Goal: Information Seeking & Learning: Learn about a topic

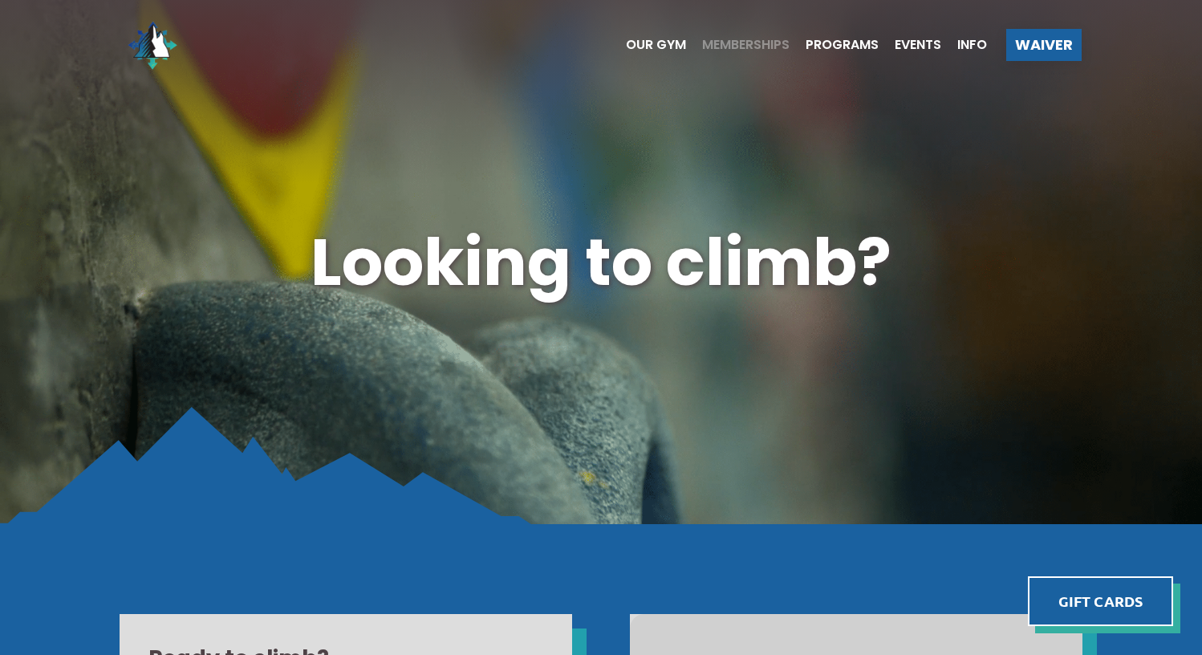
click at [733, 47] on span "Memberships" at bounding box center [745, 45] width 87 height 13
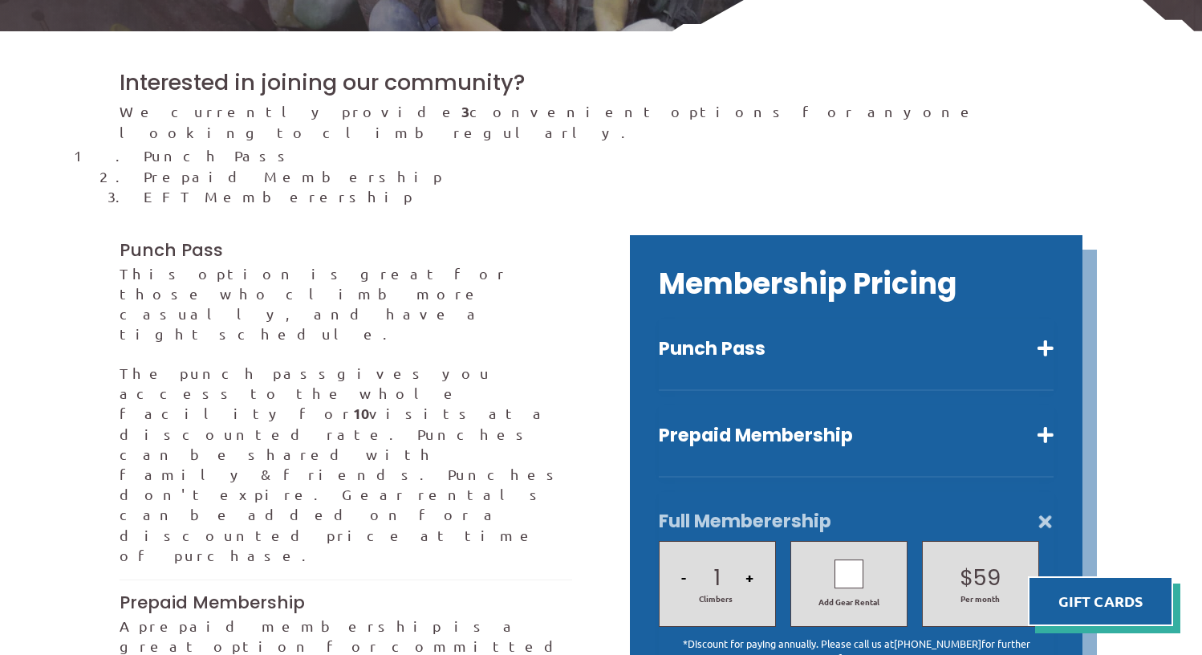
scroll to position [401, 0]
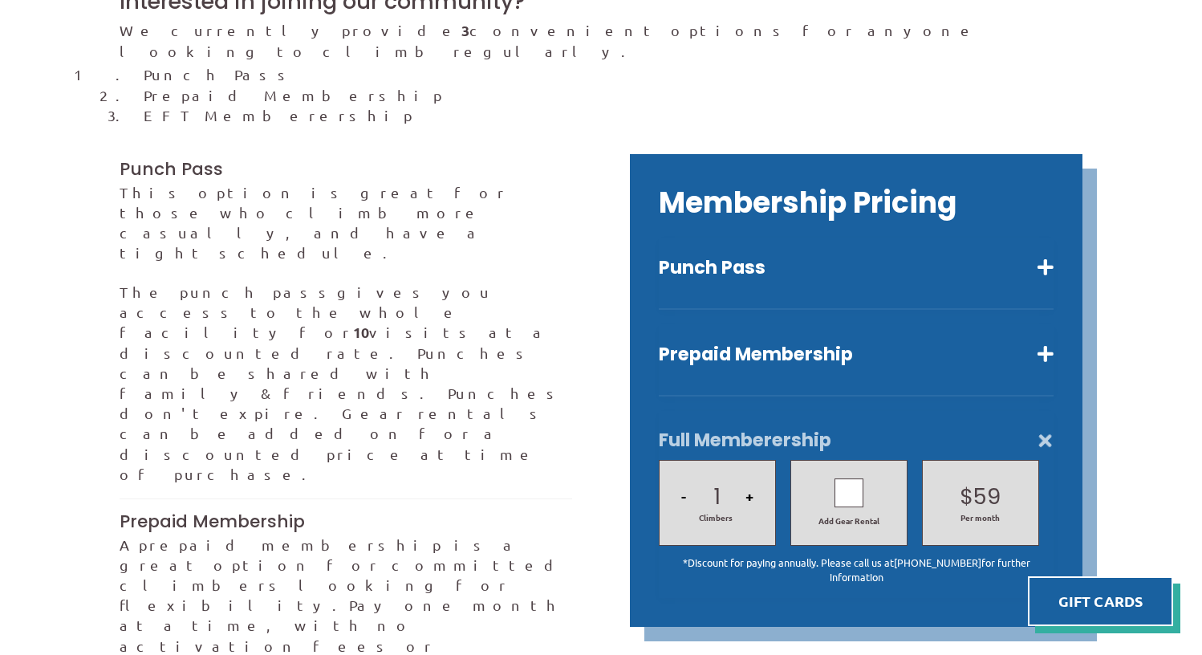
click at [833, 488] on div "Add Gear Rental" at bounding box center [848, 502] width 101 height 48
click at [851, 481] on icon at bounding box center [849, 492] width 14 height 23
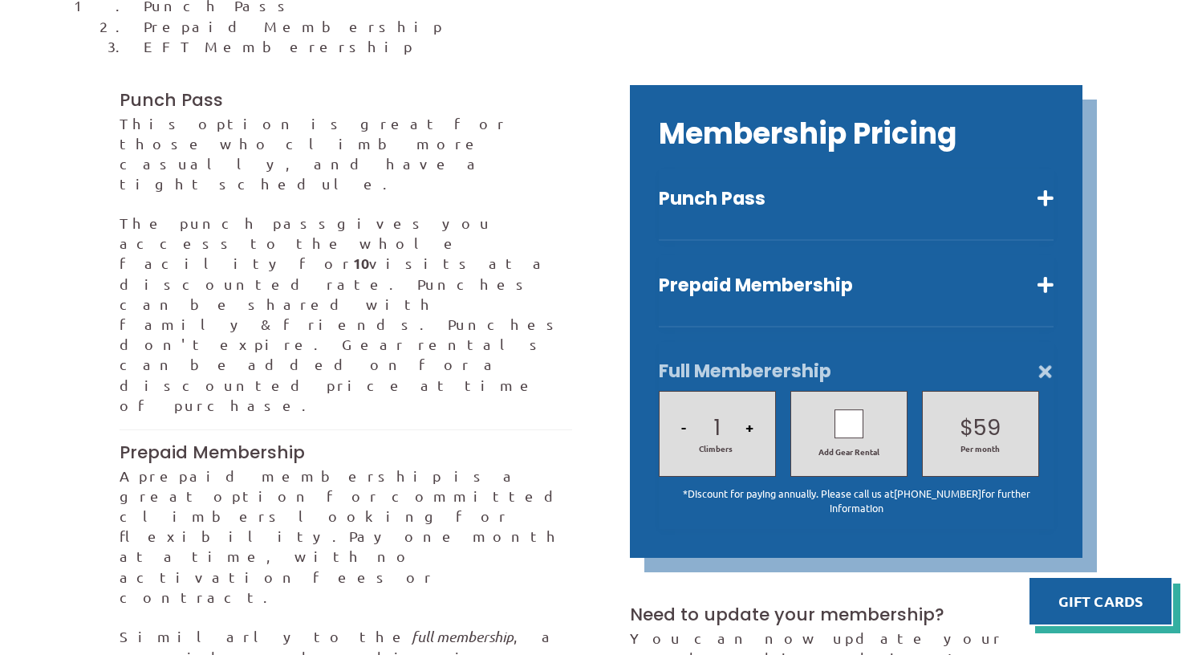
scroll to position [562, 0]
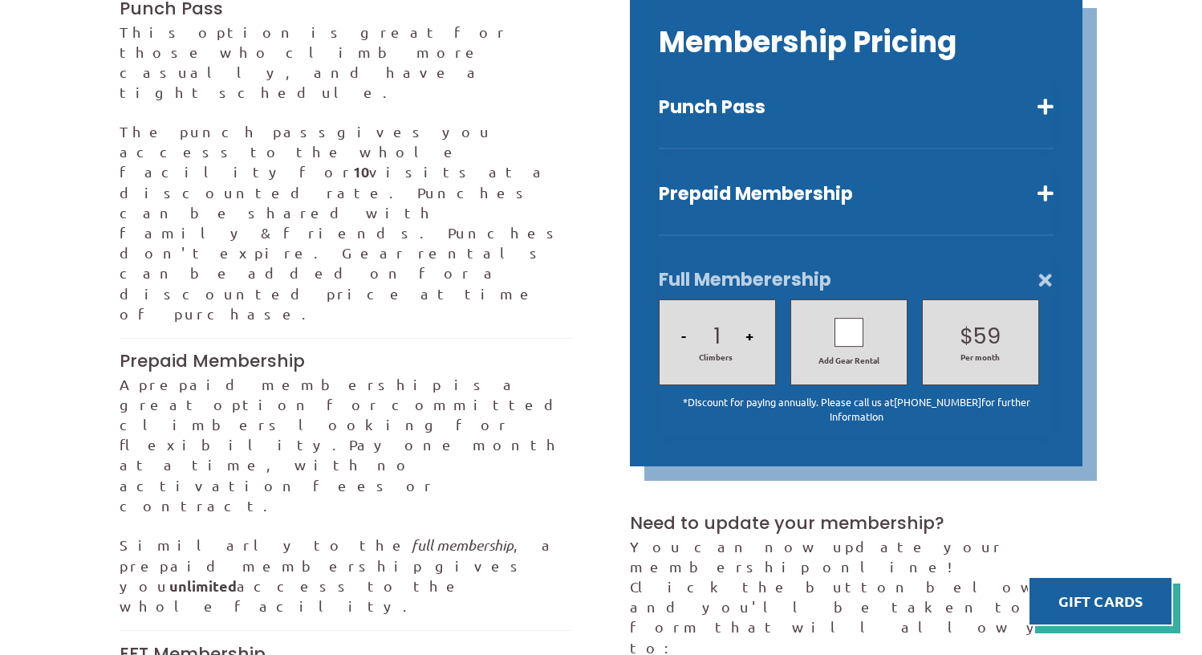
click at [849, 318] on div at bounding box center [849, 332] width 29 height 29
click at [683, 312] on button "-" at bounding box center [683, 335] width 14 height 55
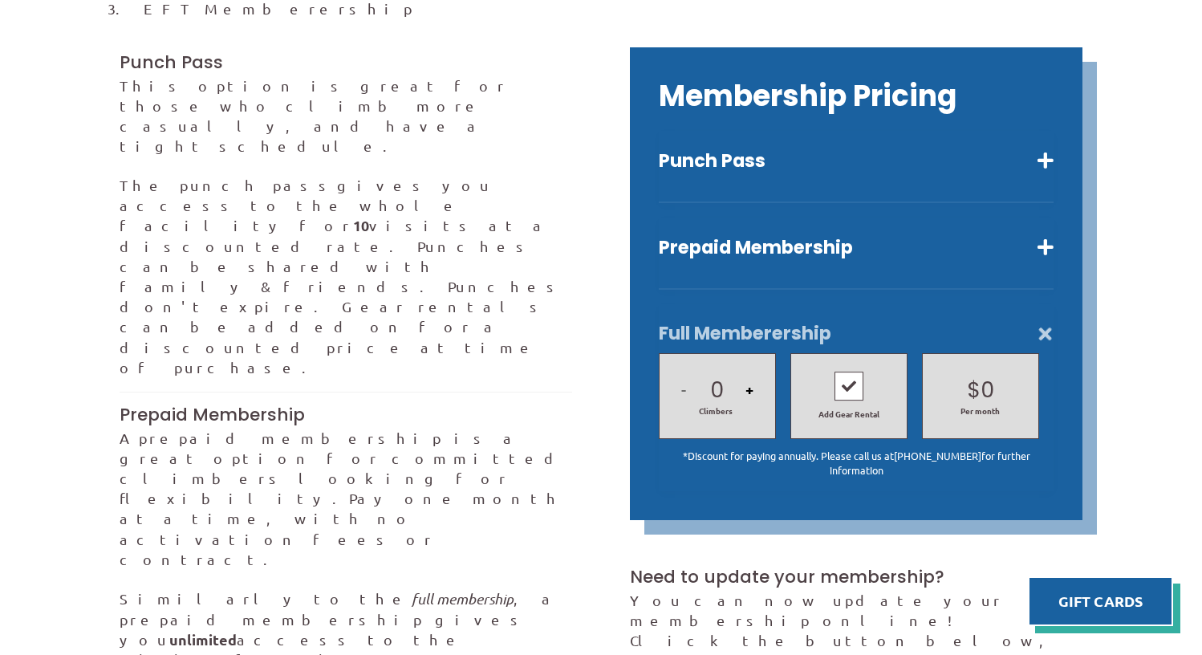
scroll to position [401, 0]
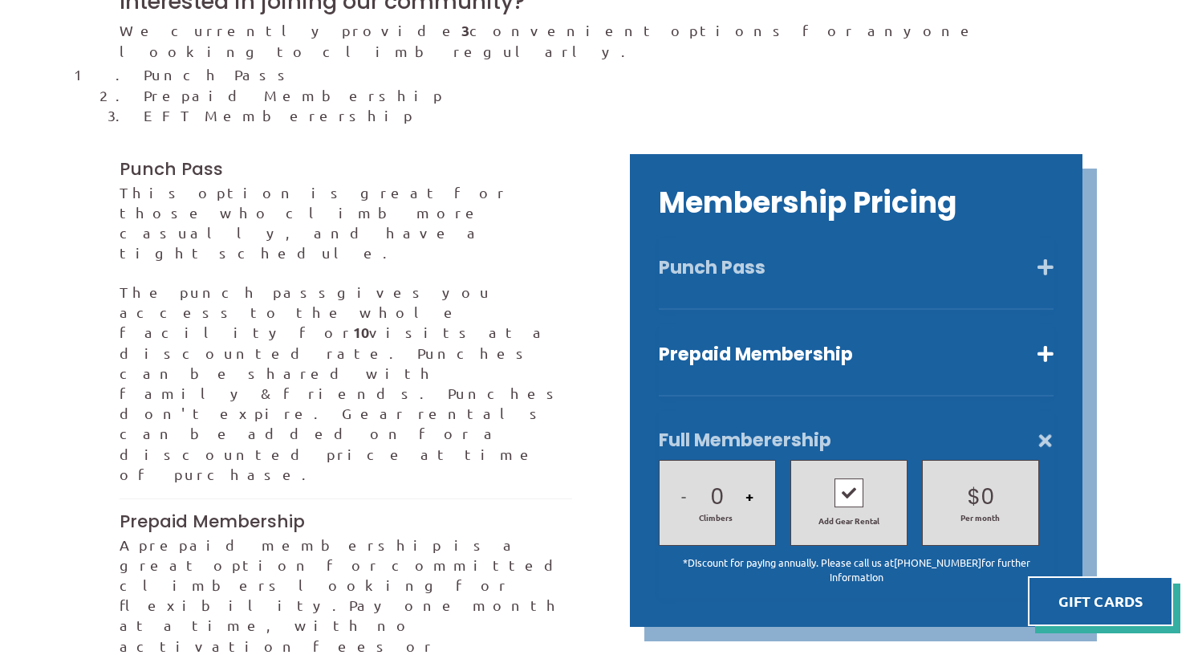
click at [1041, 256] on button "Punch Pass" at bounding box center [856, 267] width 395 height 23
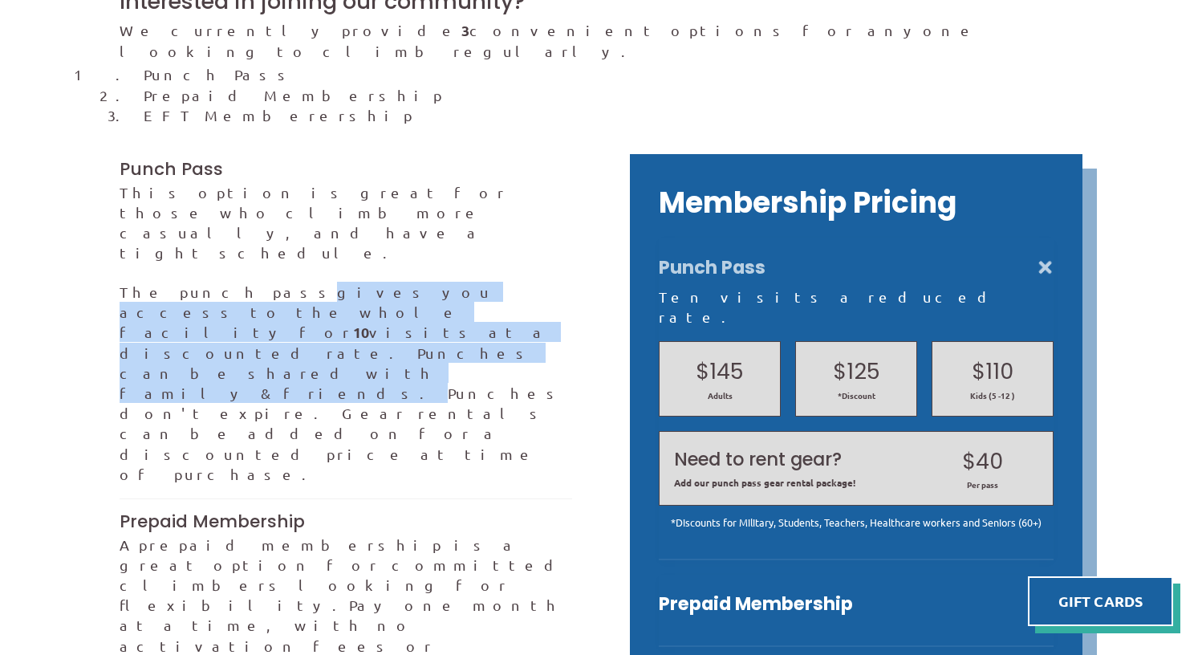
drag, startPoint x: 225, startPoint y: 231, endPoint x: 534, endPoint y: 242, distance: 309.9
click at [534, 282] on p "The punch pass gives you access to the whole facility for 10 visits at a discou…" at bounding box center [346, 383] width 453 height 202
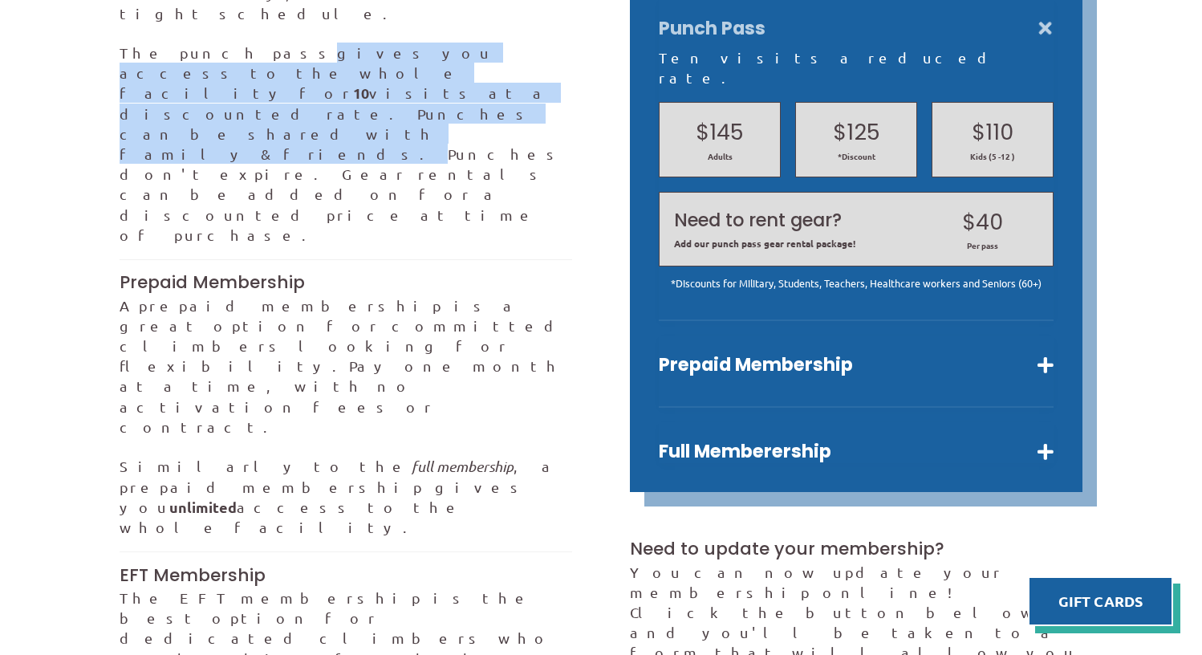
scroll to position [642, 0]
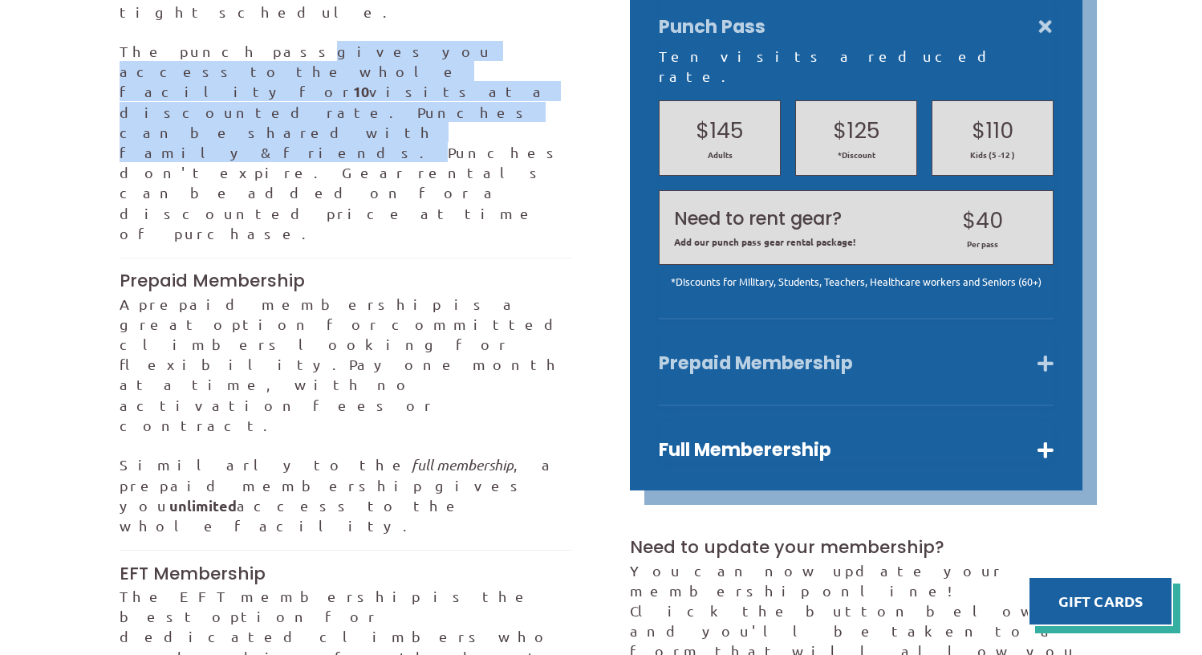
click at [1048, 351] on button "Prepaid Membership" at bounding box center [856, 362] width 395 height 23
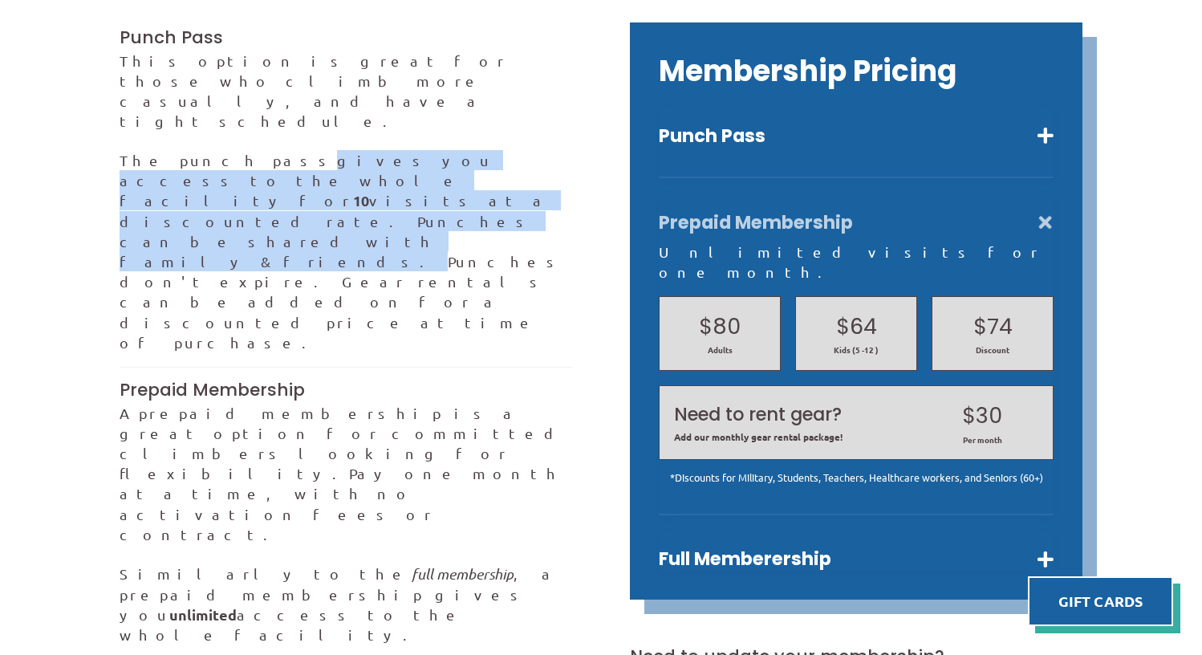
scroll to position [562, 0]
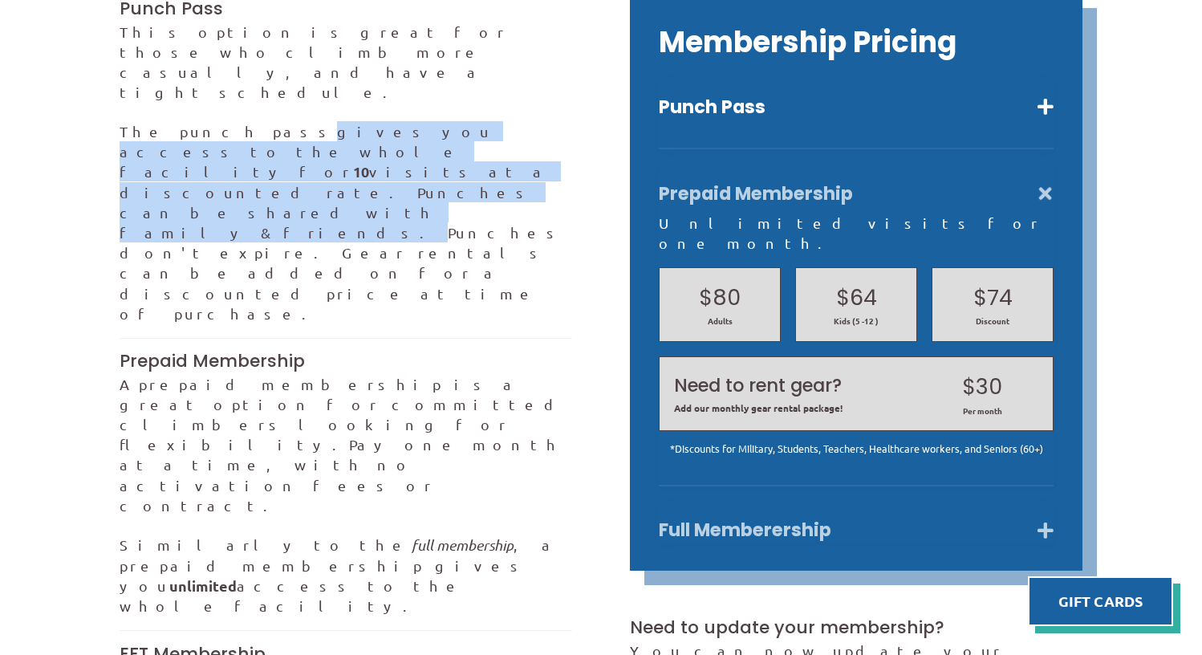
click at [1045, 518] on button "Full Memberership" at bounding box center [856, 529] width 395 height 23
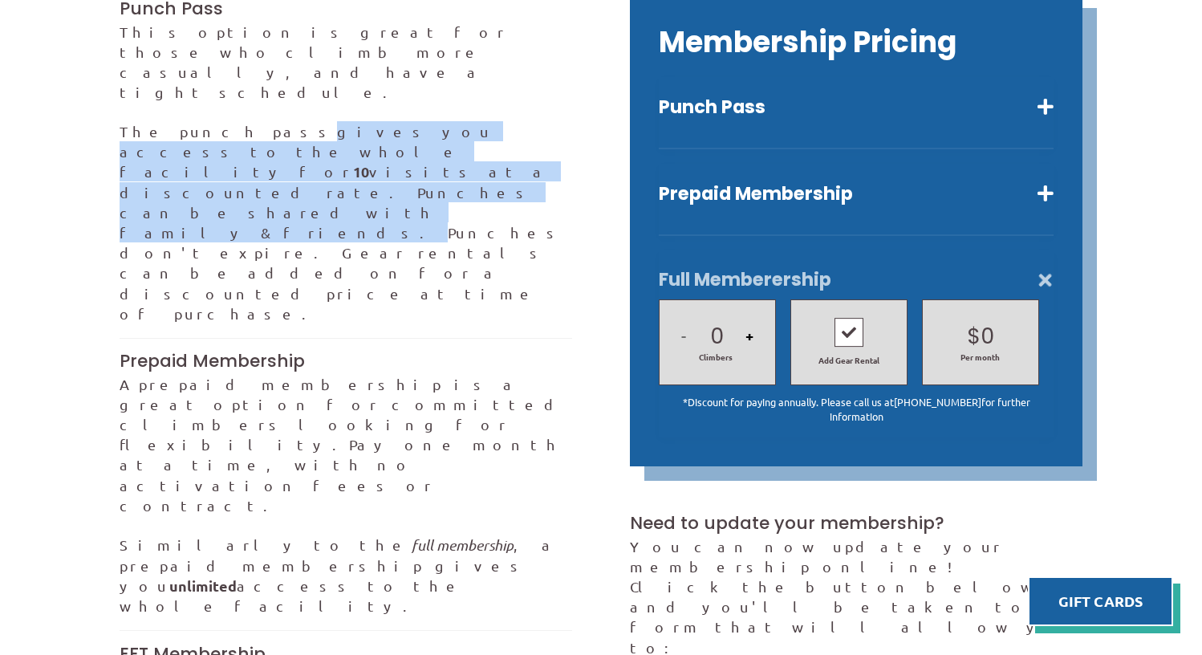
click at [1052, 268] on button "Full Memberership" at bounding box center [856, 279] width 395 height 23
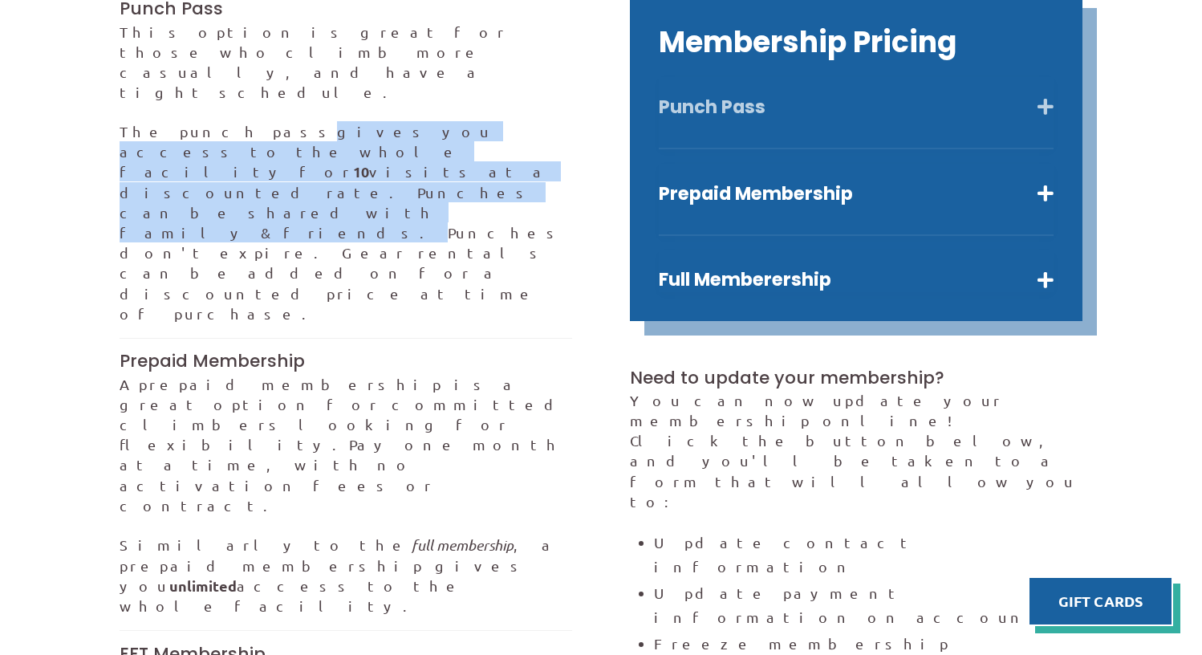
click at [1047, 97] on button "Punch Pass" at bounding box center [856, 106] width 395 height 23
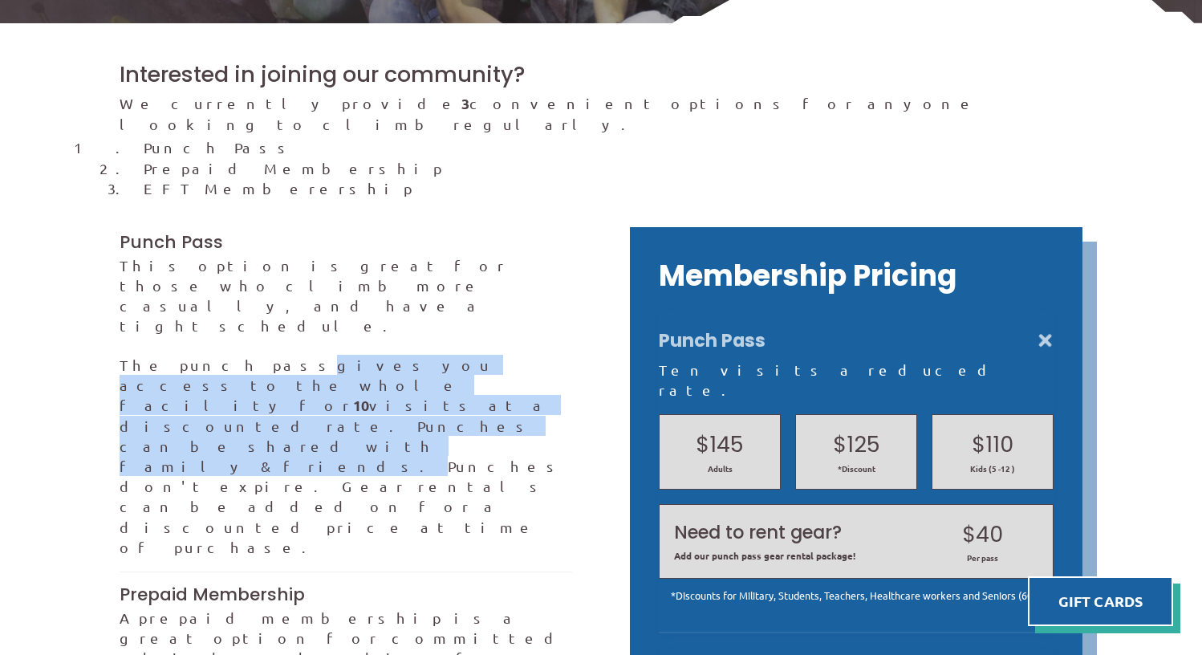
scroll to position [321, 0]
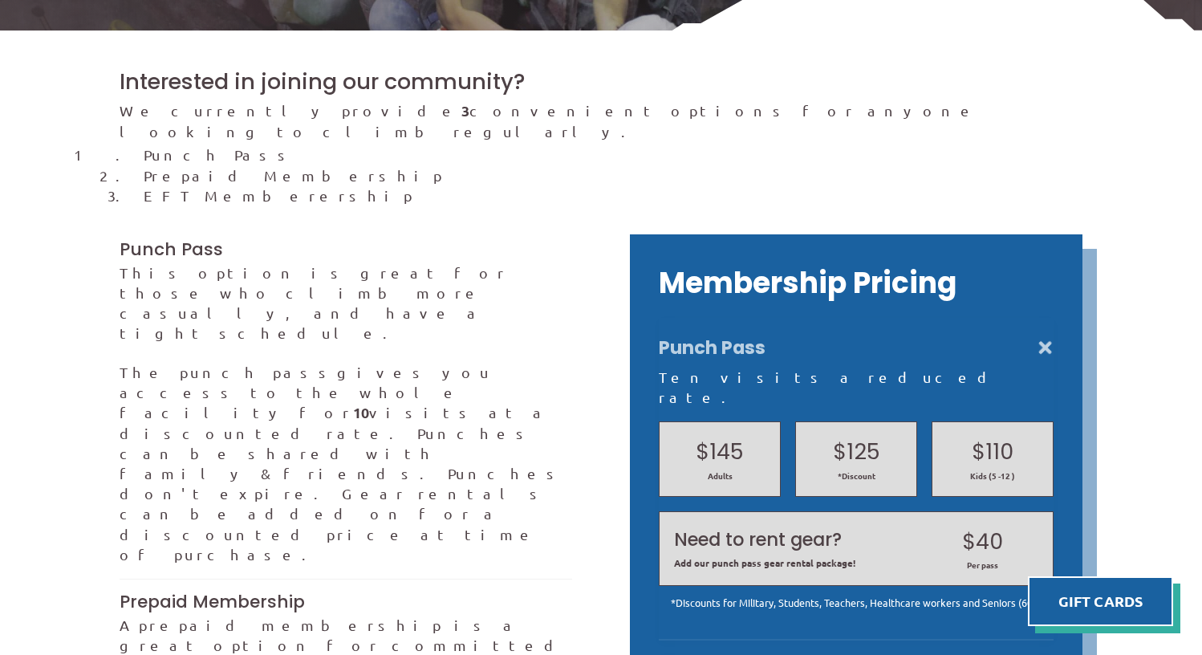
click at [339, 185] on li "EFT Memberership" at bounding box center [613, 195] width 939 height 20
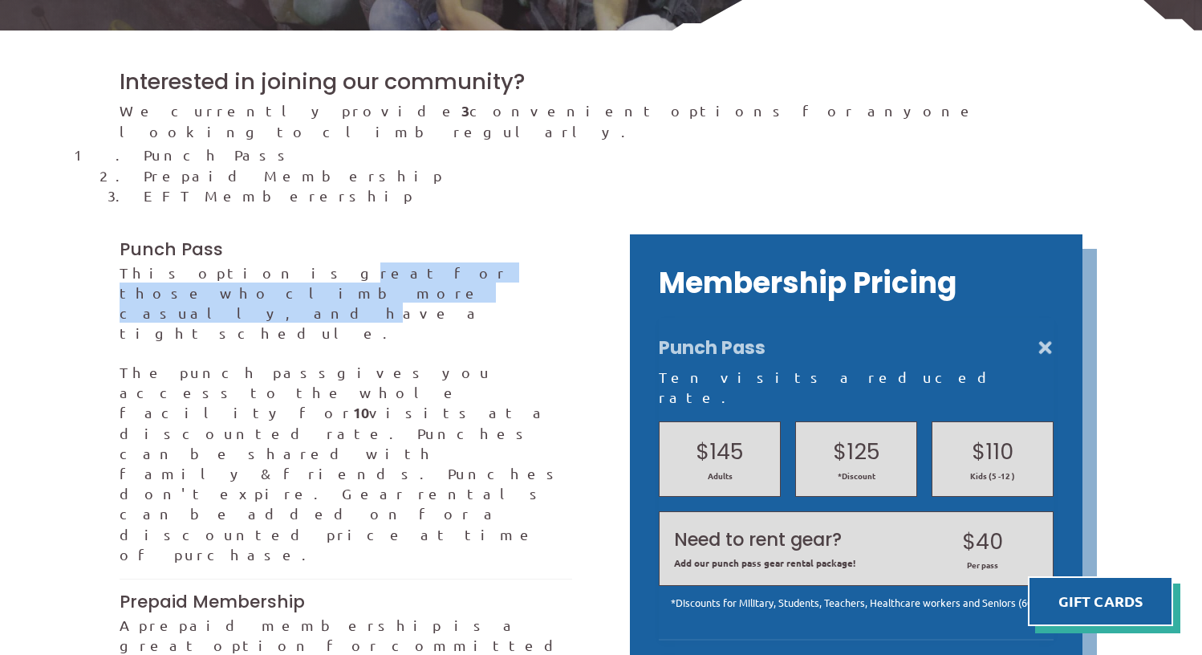
drag, startPoint x: 217, startPoint y: 250, endPoint x: 512, endPoint y: 254, distance: 295.3
click at [512, 262] on p "This option is great for those who climb more casually, and have a tight schedu…" at bounding box center [346, 302] width 453 height 81
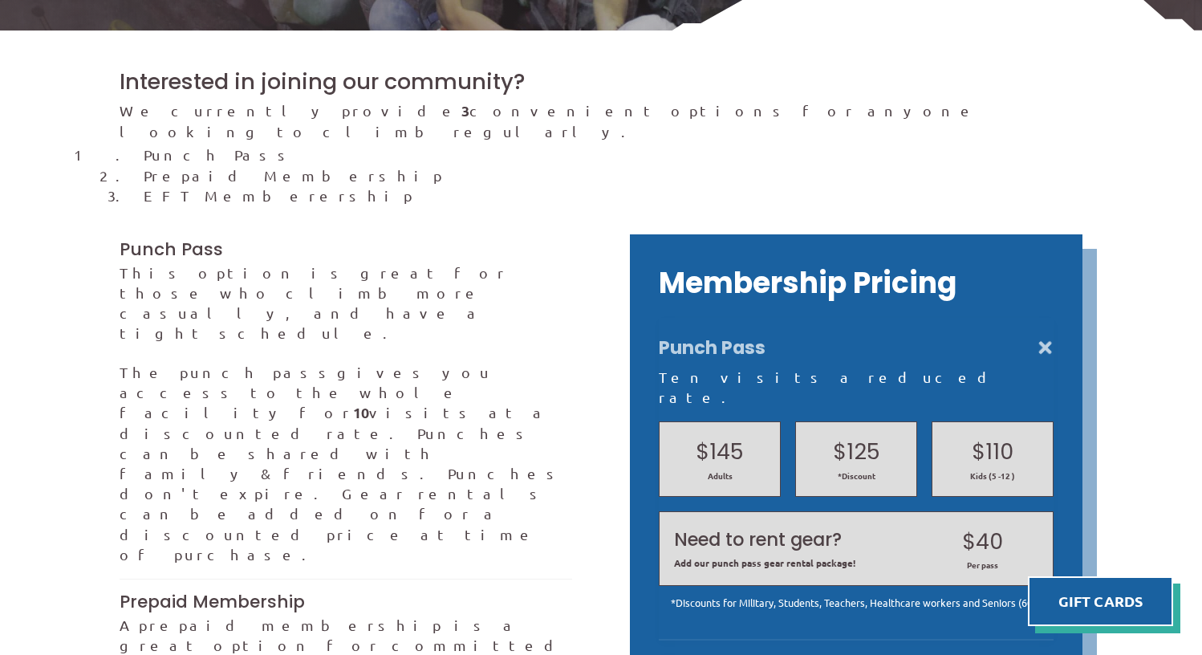
click at [477, 282] on div "This option is great for those who climb more casually, and have a tight schedu…" at bounding box center [346, 413] width 453 height 302
drag, startPoint x: 557, startPoint y: 247, endPoint x: 424, endPoint y: 248, distance: 133.2
click at [424, 262] on p "This option is great for those who climb more casually, and have a tight schedu…" at bounding box center [346, 302] width 453 height 81
click at [381, 362] on p "The punch pass gives you access to the whole facility for 10 visits at a discou…" at bounding box center [346, 463] width 453 height 202
drag, startPoint x: 119, startPoint y: 355, endPoint x: 253, endPoint y: 354, distance: 134.0
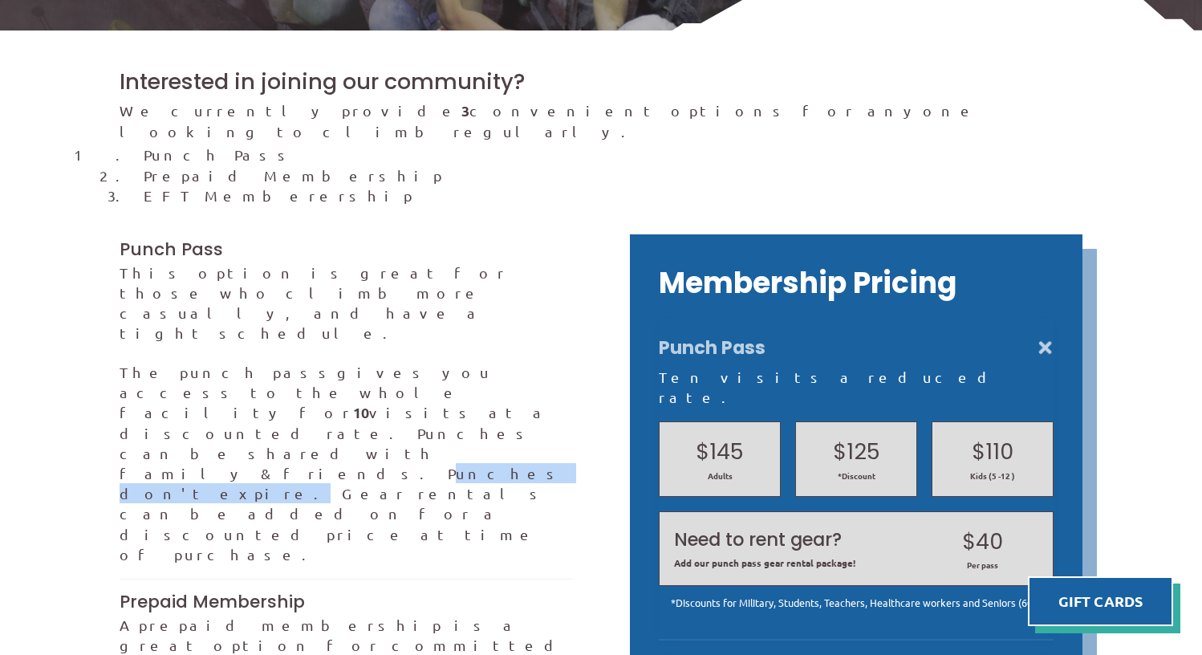
click at [321, 362] on p "The punch pass gives you access to the whole facility for 10 visits at a discou…" at bounding box center [346, 463] width 453 height 202
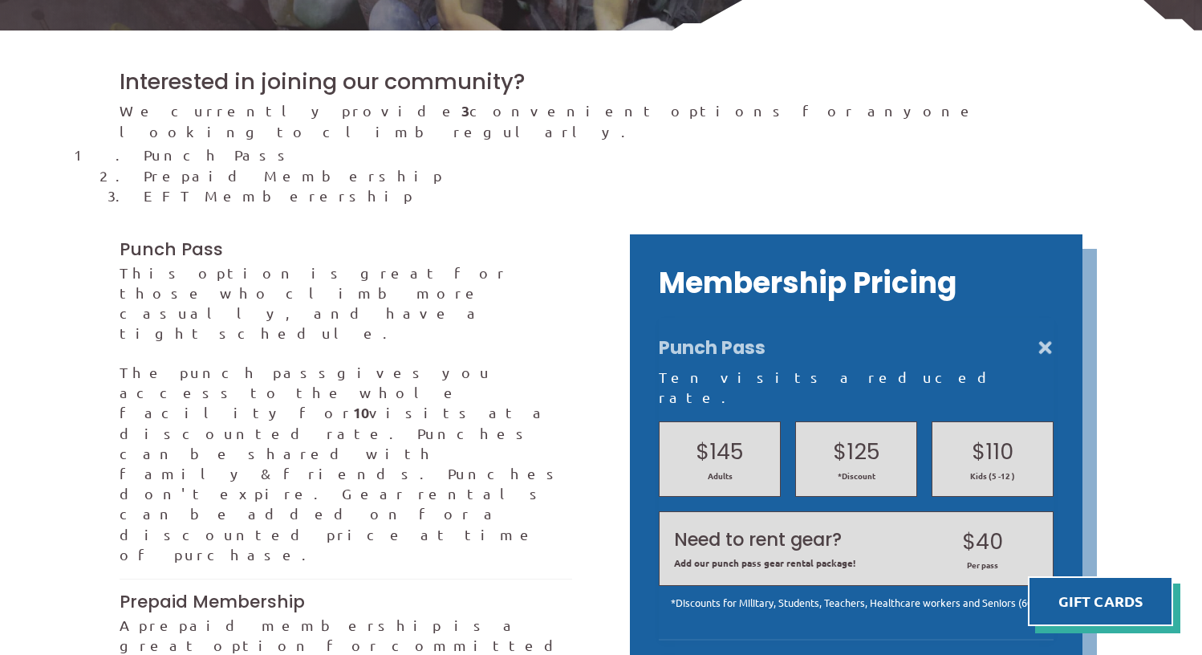
scroll to position [401, 0]
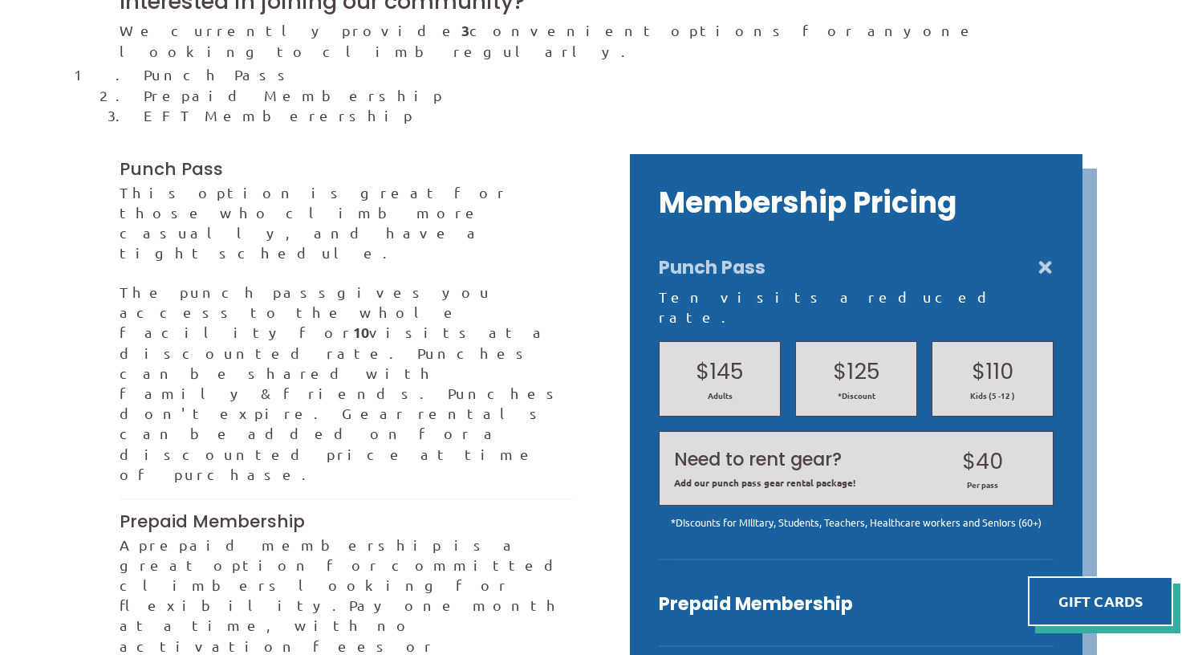
click at [972, 446] on h2 "$40" at bounding box center [983, 461] width 112 height 30
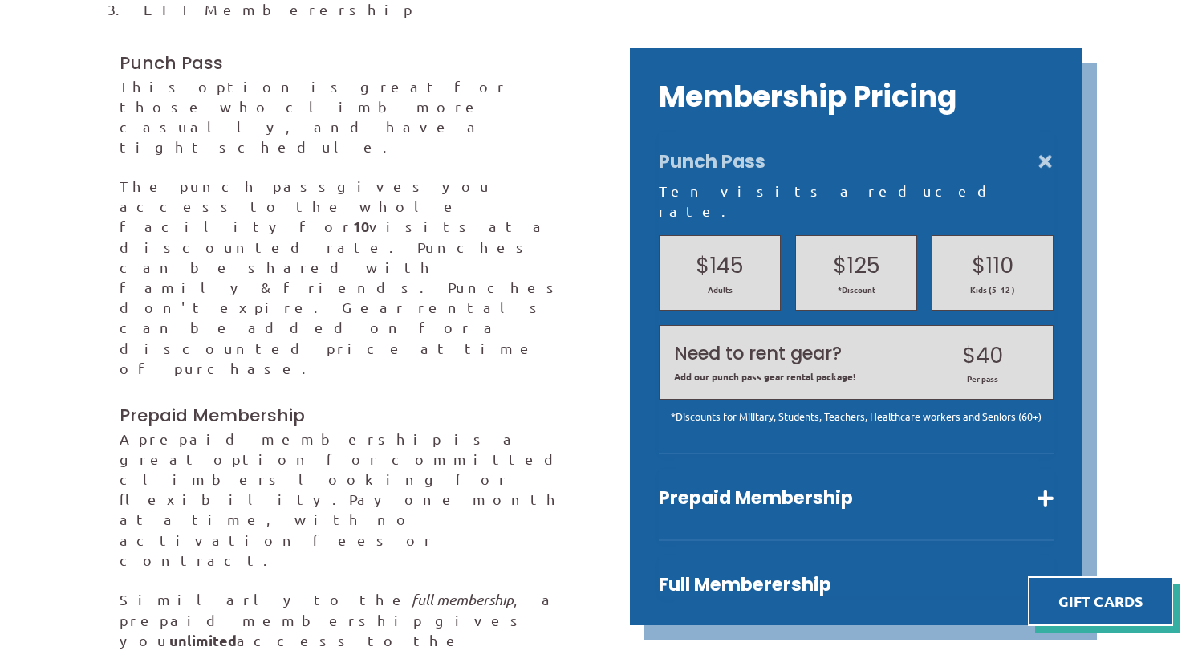
scroll to position [642, 0]
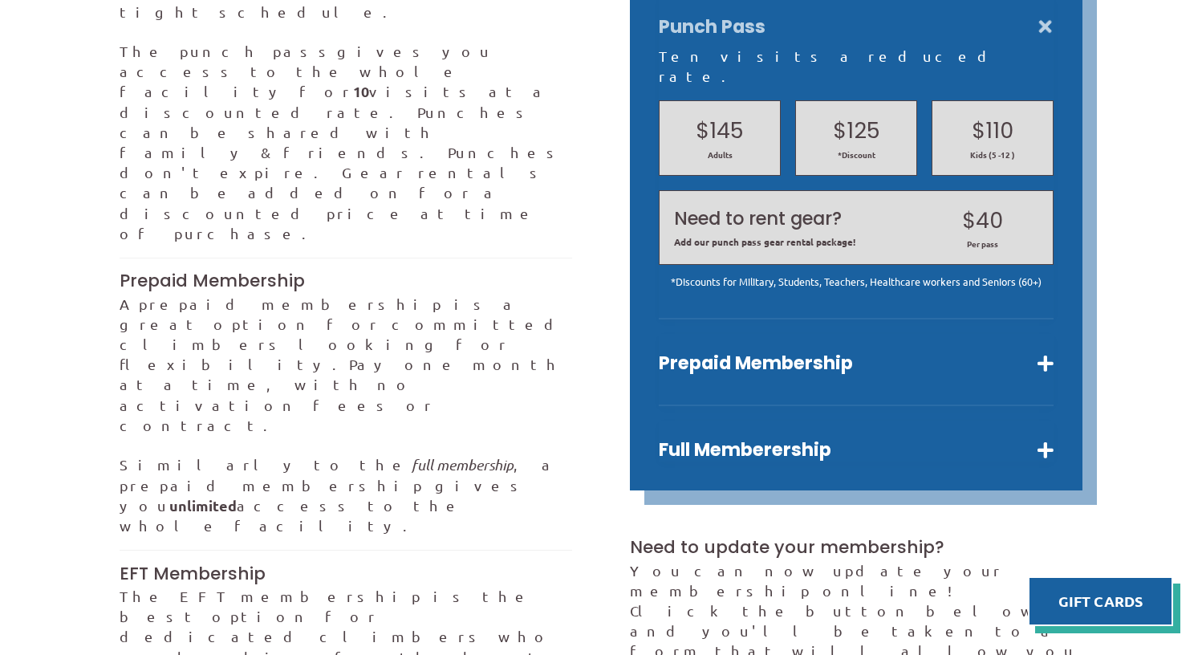
click at [993, 205] on h2 "$40" at bounding box center [983, 220] width 112 height 30
click at [1045, 438] on button "Full Memberership" at bounding box center [856, 449] width 395 height 23
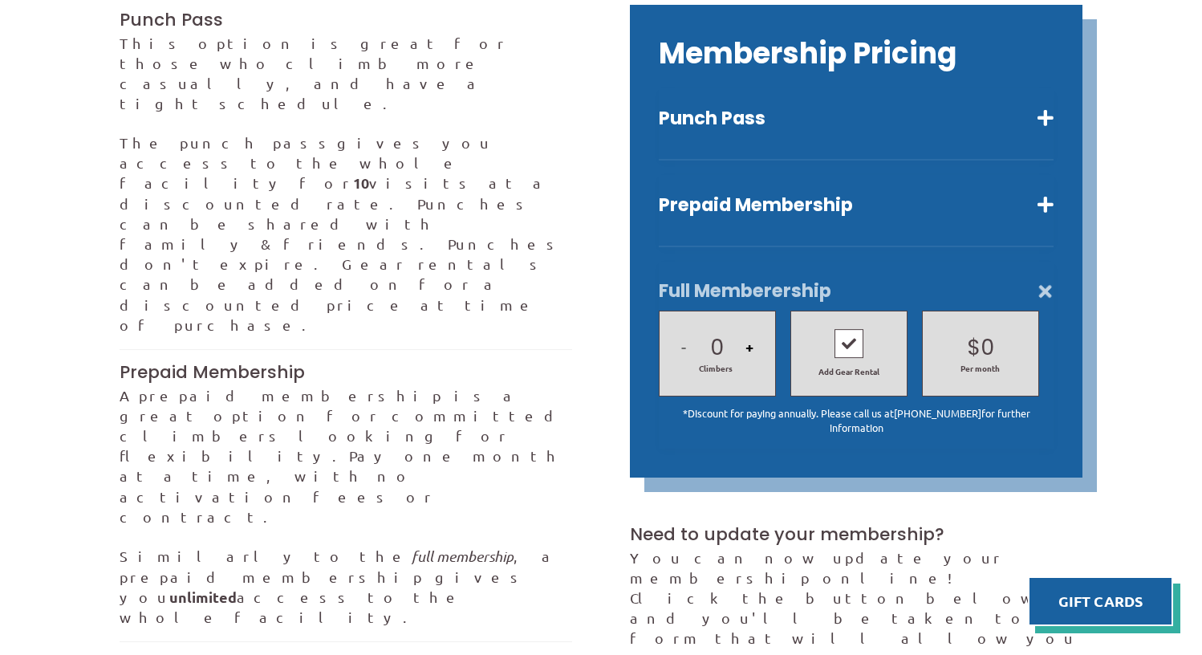
scroll to position [401, 0]
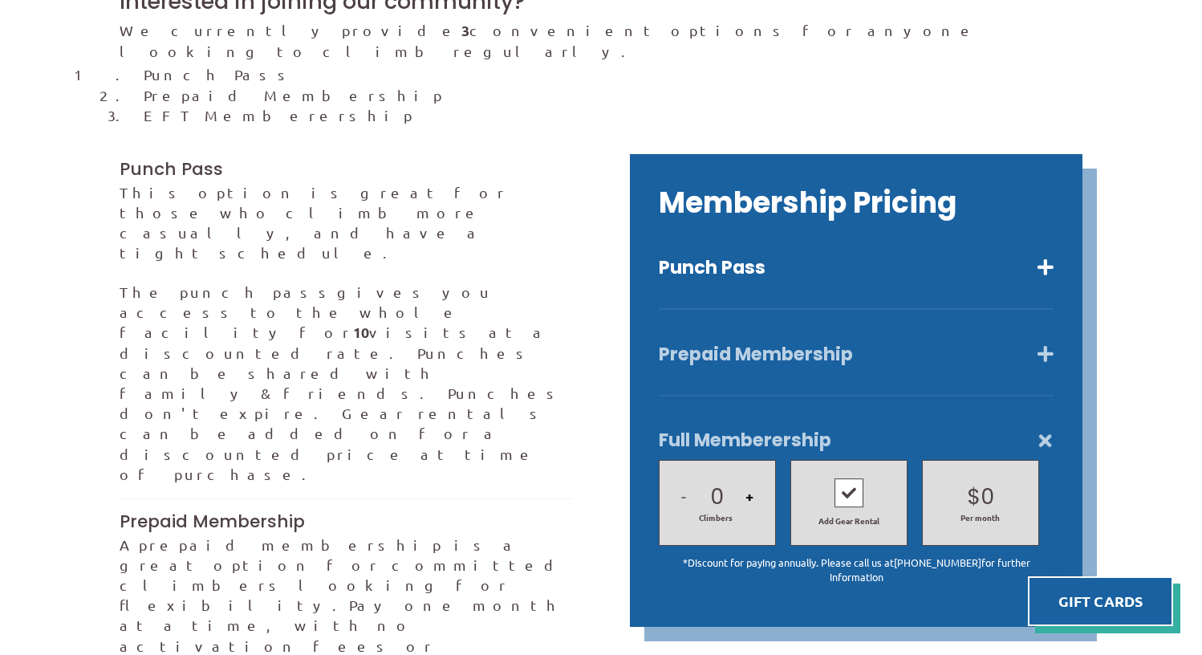
click at [1018, 343] on button "Prepaid Membership" at bounding box center [856, 354] width 395 height 23
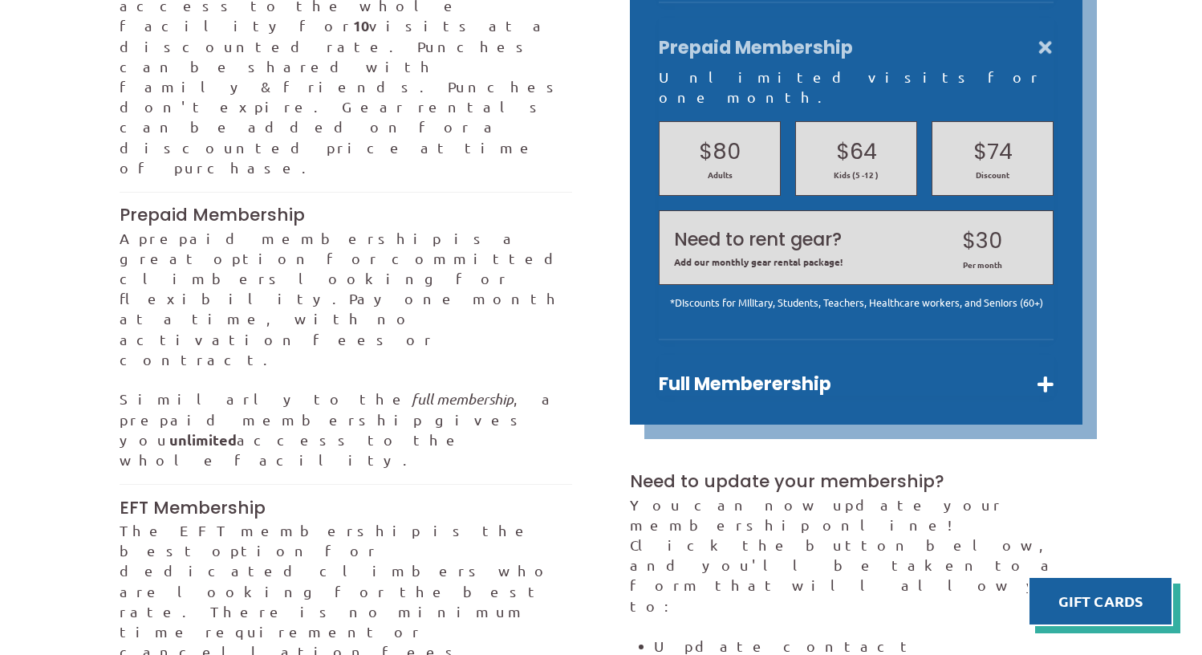
scroll to position [1052, 0]
